Goal: Information Seeking & Learning: Learn about a topic

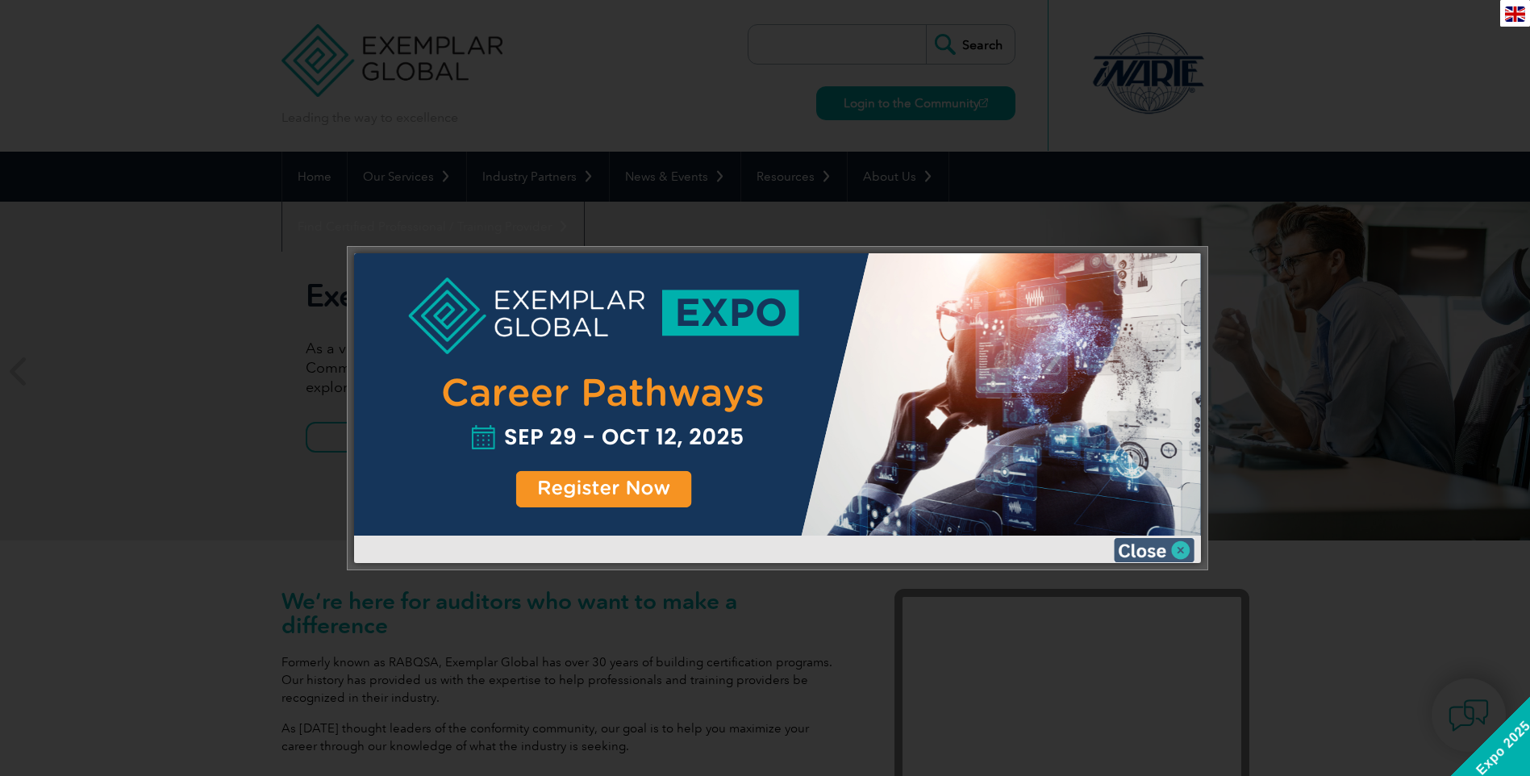
click at [1182, 544] on img at bounding box center [1153, 550] width 81 height 24
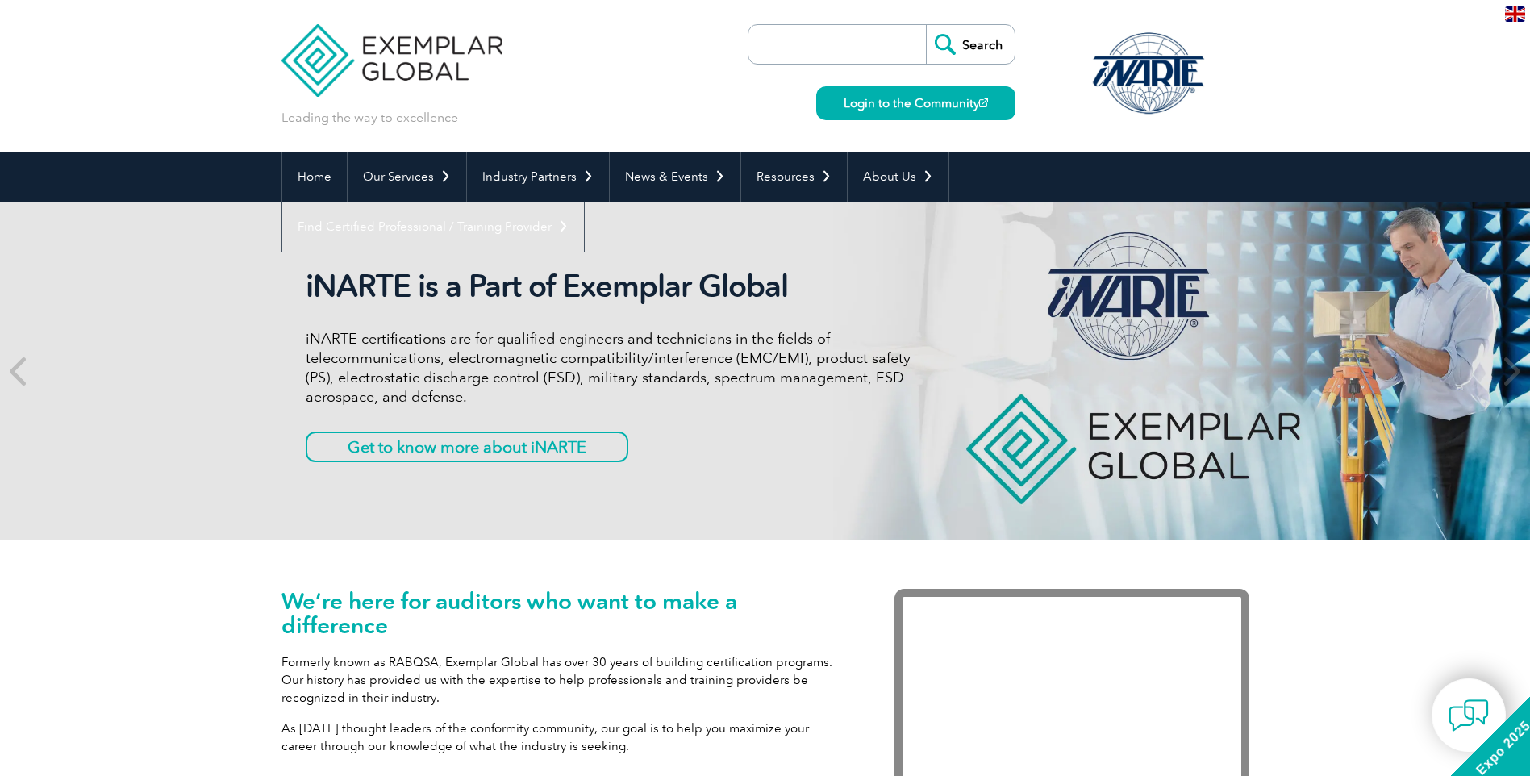
click at [812, 41] on input "search" at bounding box center [840, 44] width 169 height 39
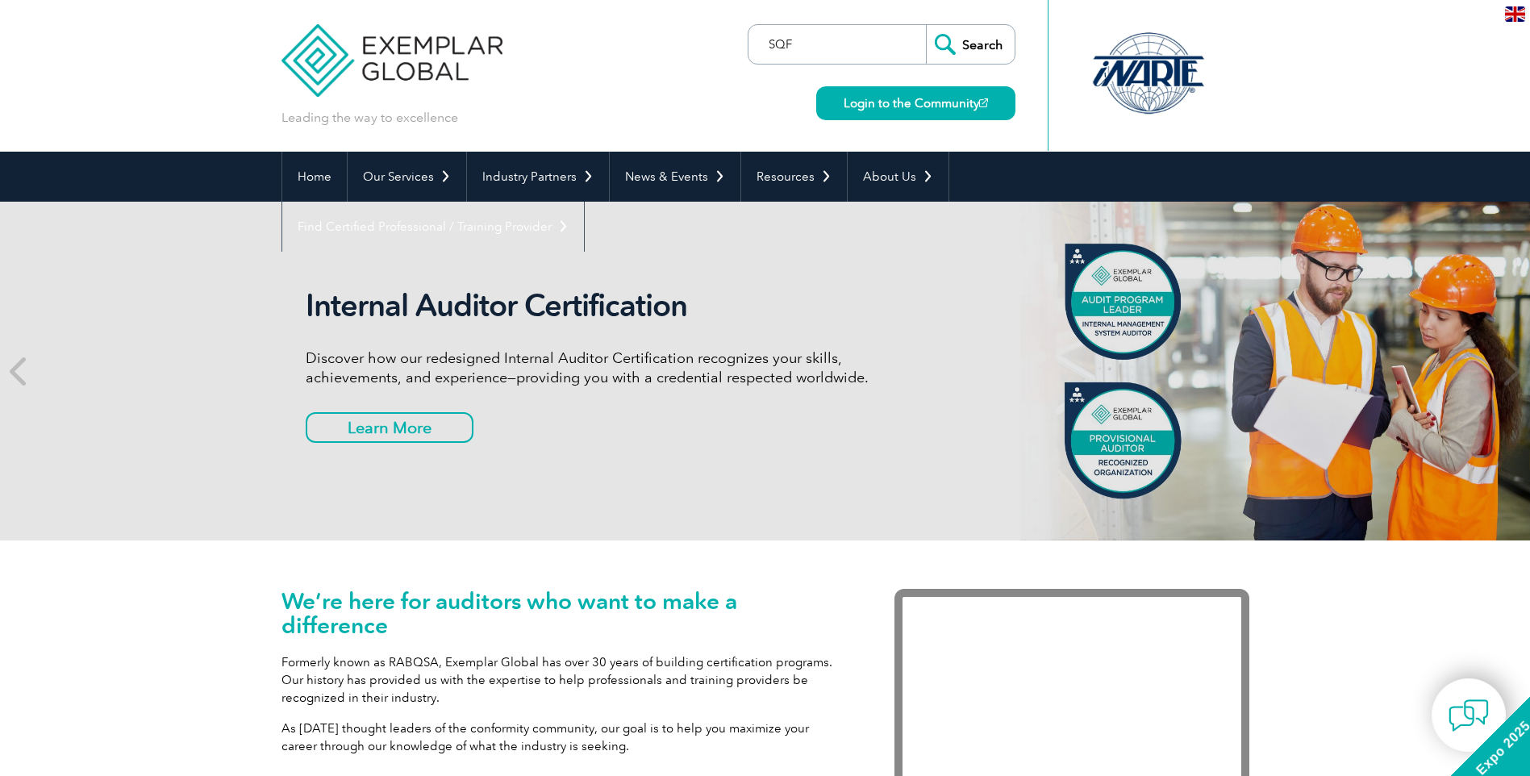
type input "SQF"
click at [926, 25] on input "Search" at bounding box center [970, 44] width 89 height 39
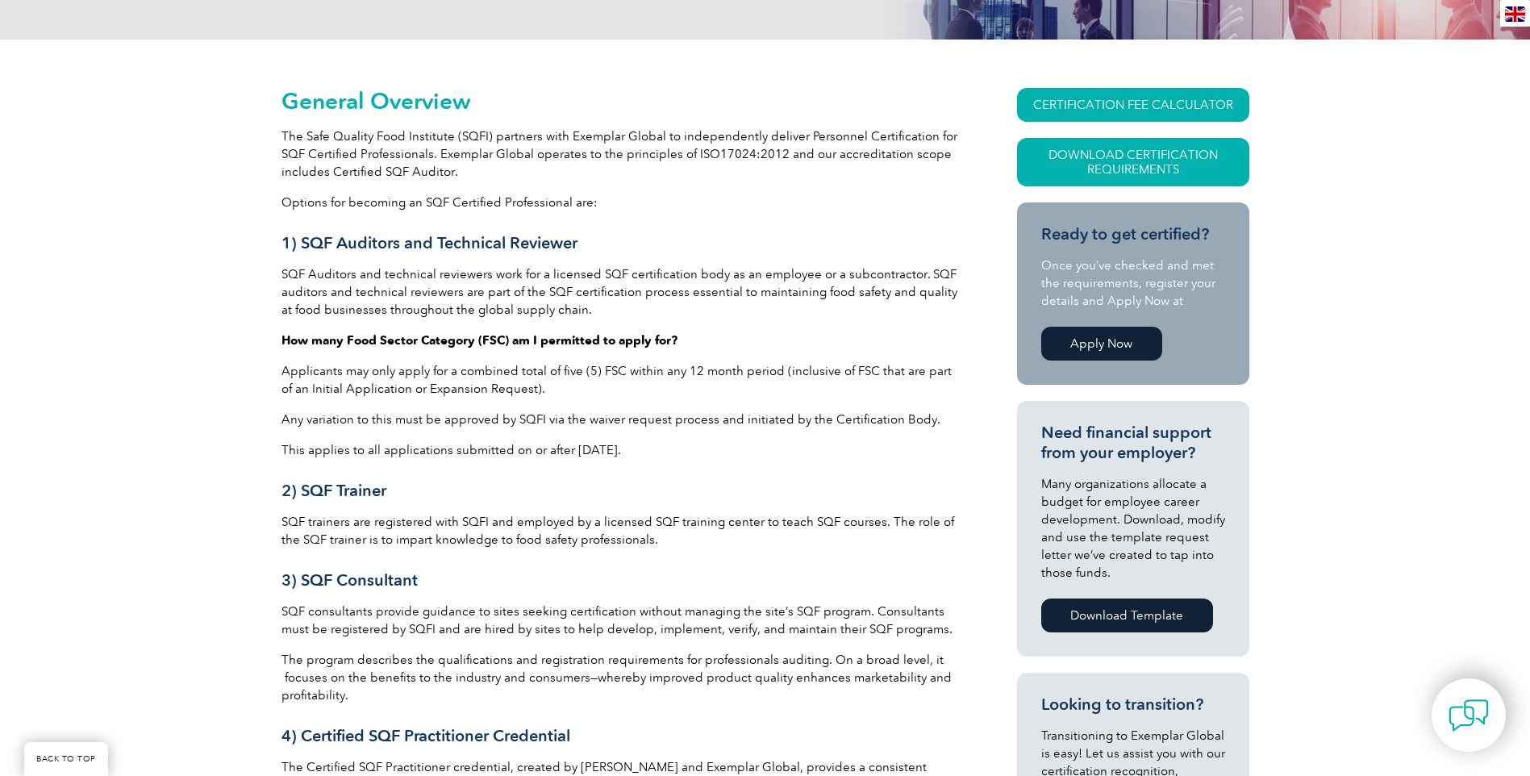
scroll to position [403, 0]
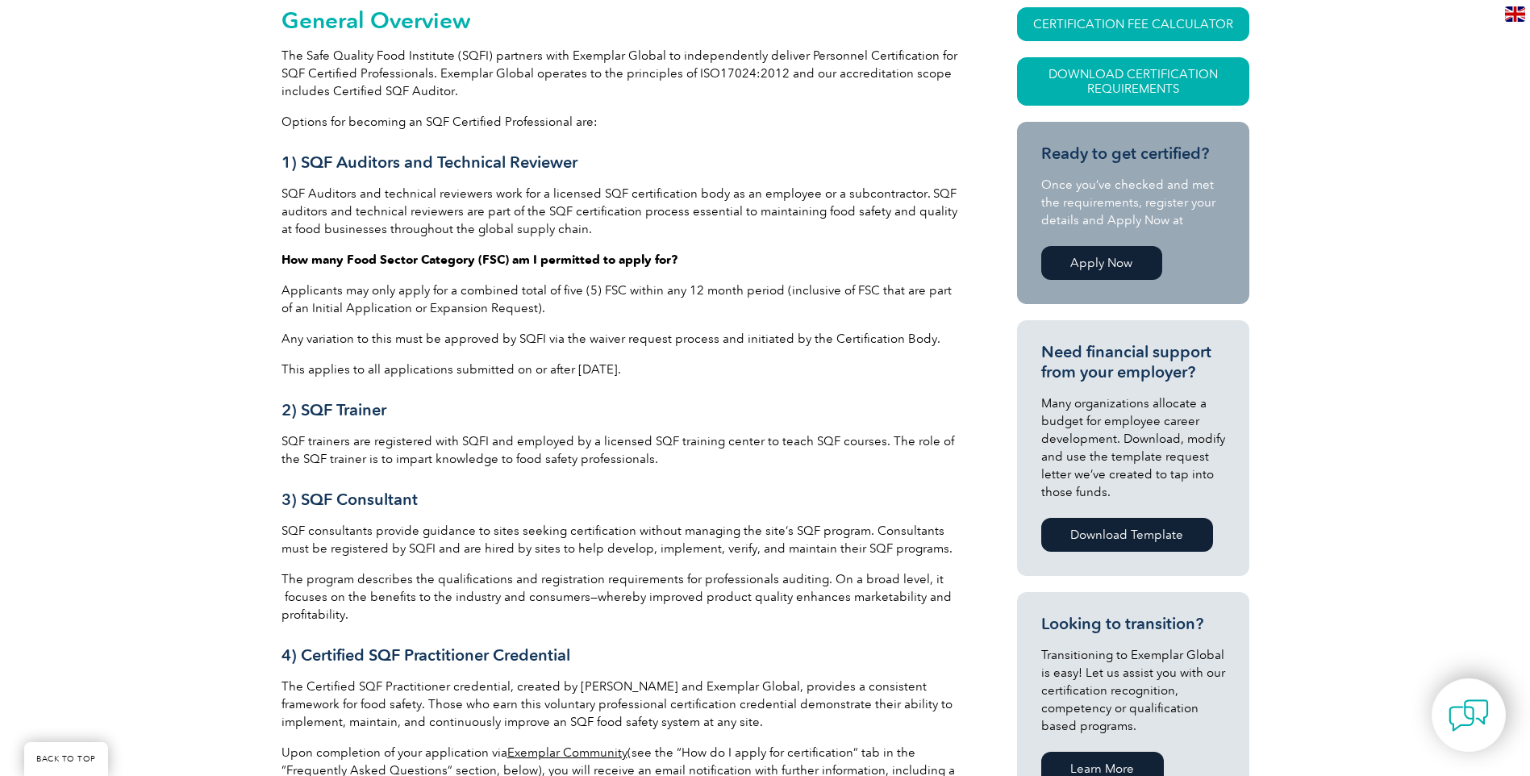
click at [1105, 262] on link "Apply Now" at bounding box center [1101, 263] width 121 height 34
